Goal: Task Accomplishment & Management: Complete application form

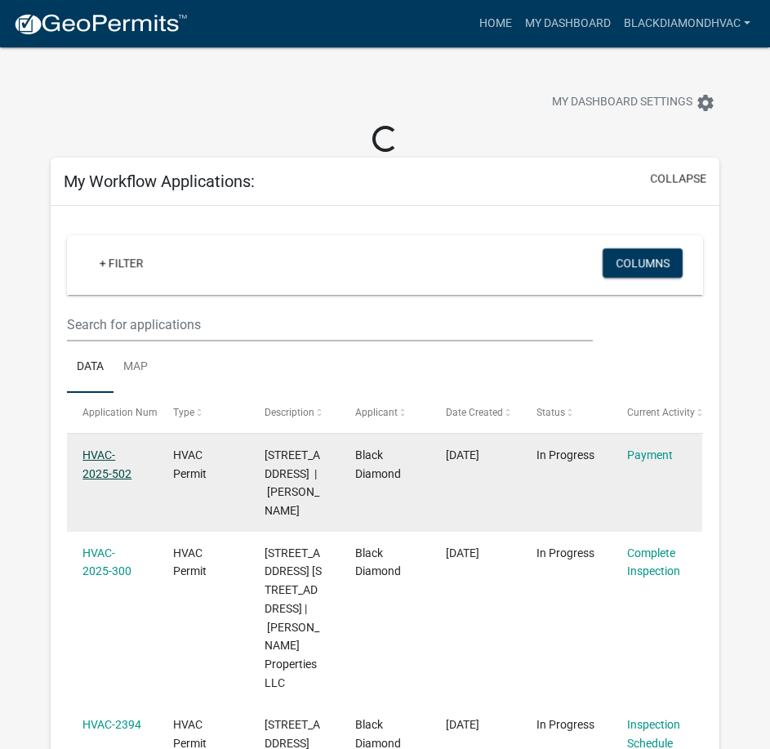
click at [92, 469] on link "HVAC-2025-502" at bounding box center [106, 464] width 49 height 32
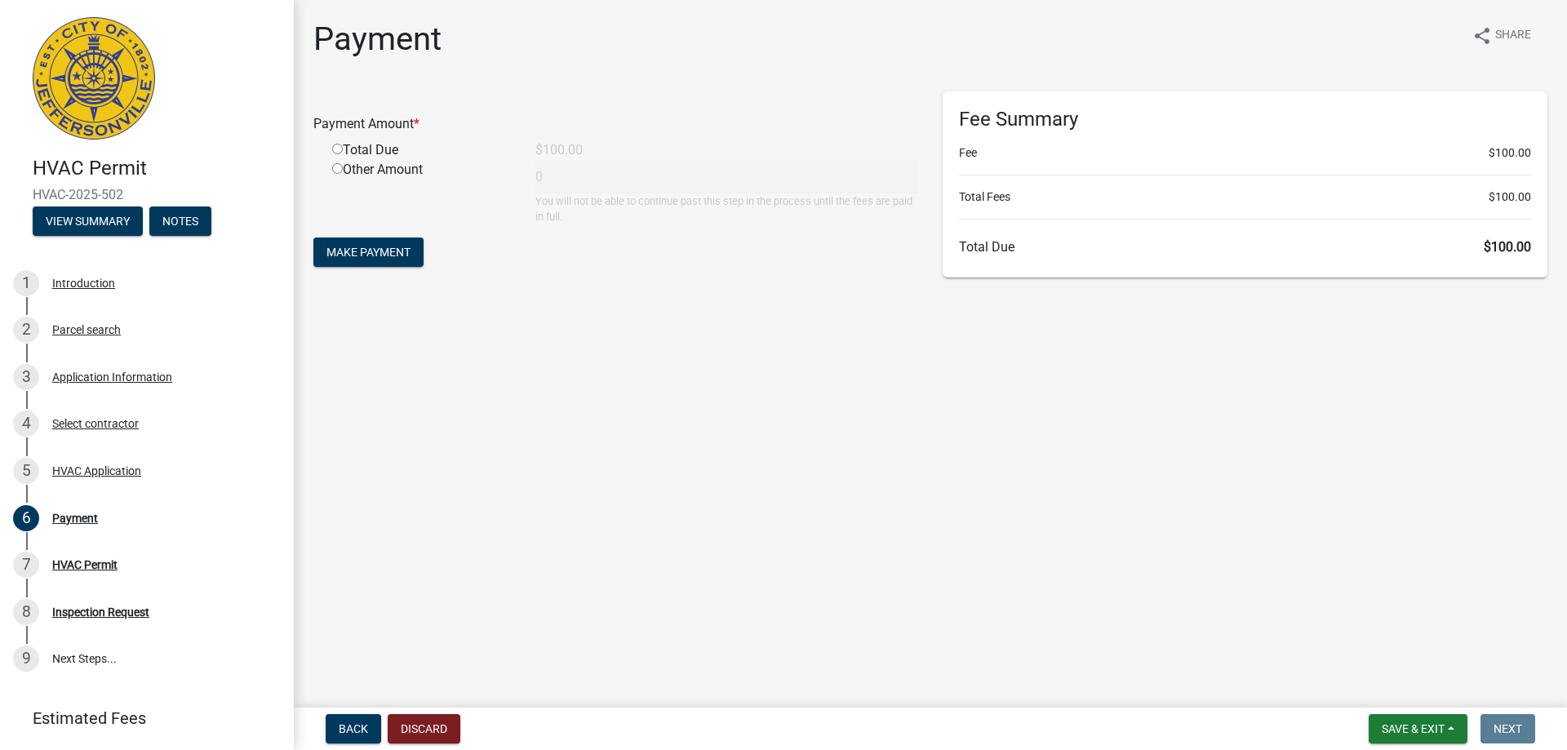
drag, startPoint x: 376, startPoint y: 151, endPoint x: 318, endPoint y: 151, distance: 58.8
click at [375, 150] on div "Total Due" at bounding box center [421, 150] width 203 height 20
click at [336, 149] on input "radio" at bounding box center [337, 149] width 11 height 11
radio input "true"
type input "100"
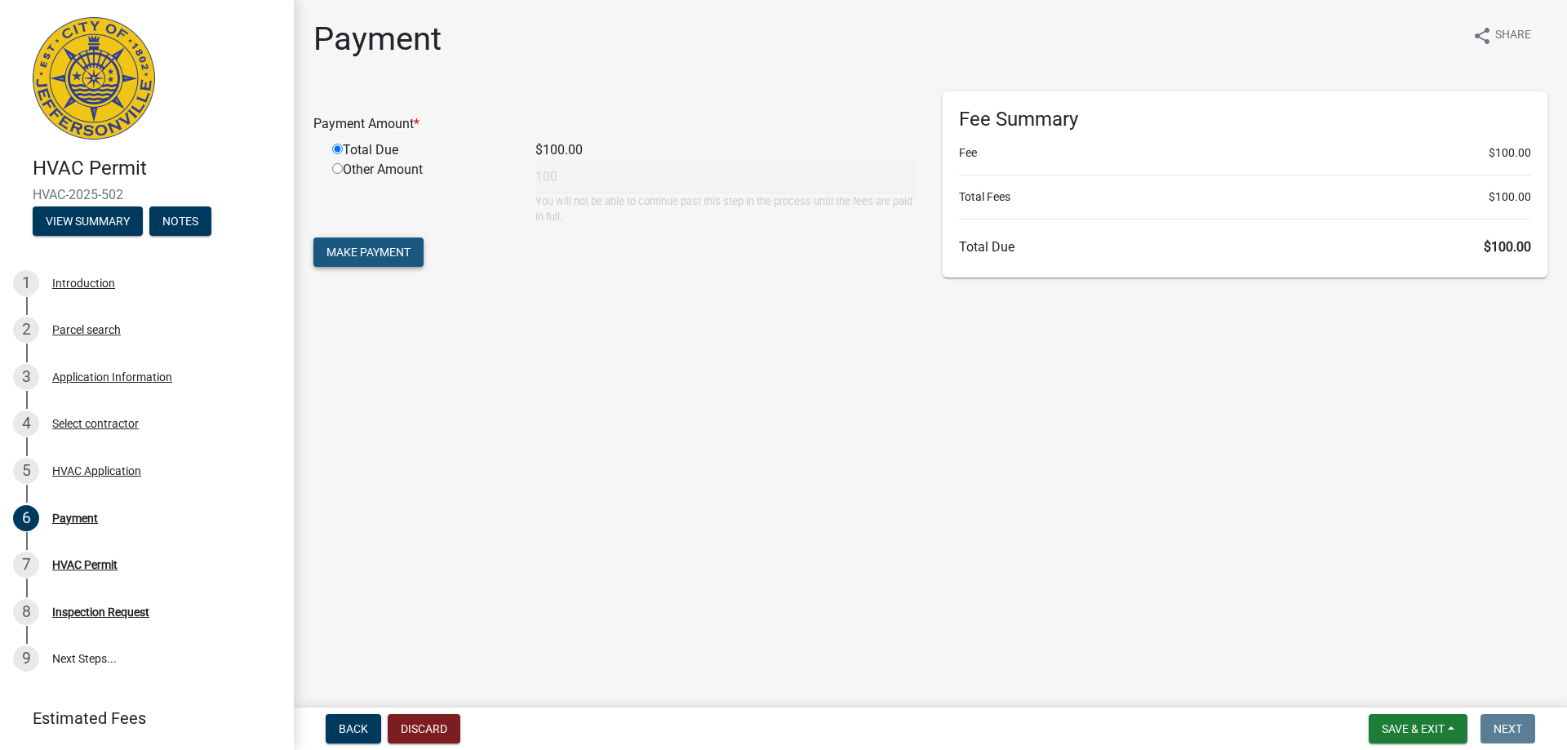
click at [376, 263] on button "Make Payment" at bounding box center [368, 252] width 110 height 29
